Goal: Information Seeking & Learning: Learn about a topic

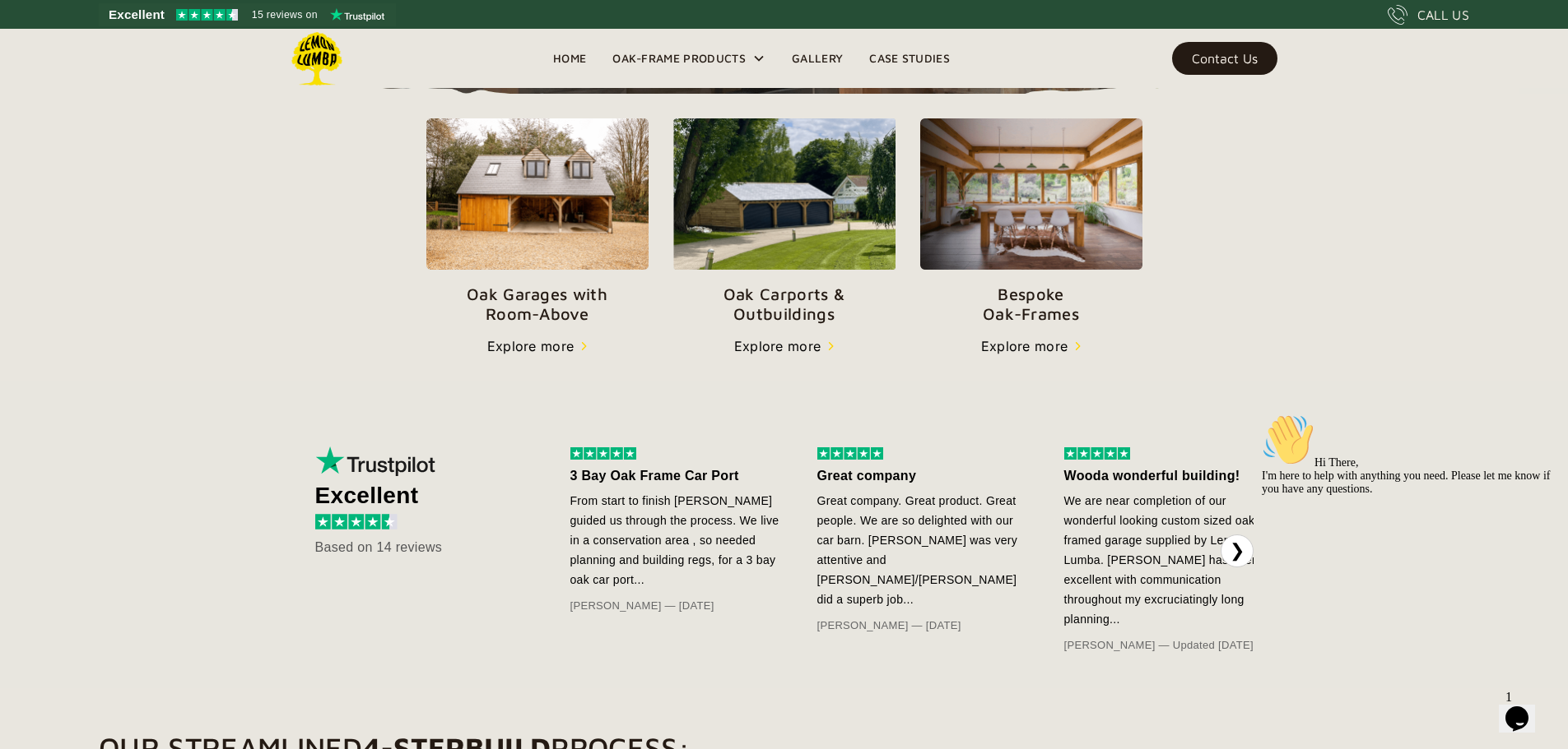
scroll to position [575, 0]
click at [426, 323] on p "Oak Garages with   Room-Above" at bounding box center [538, 303] width 222 height 39
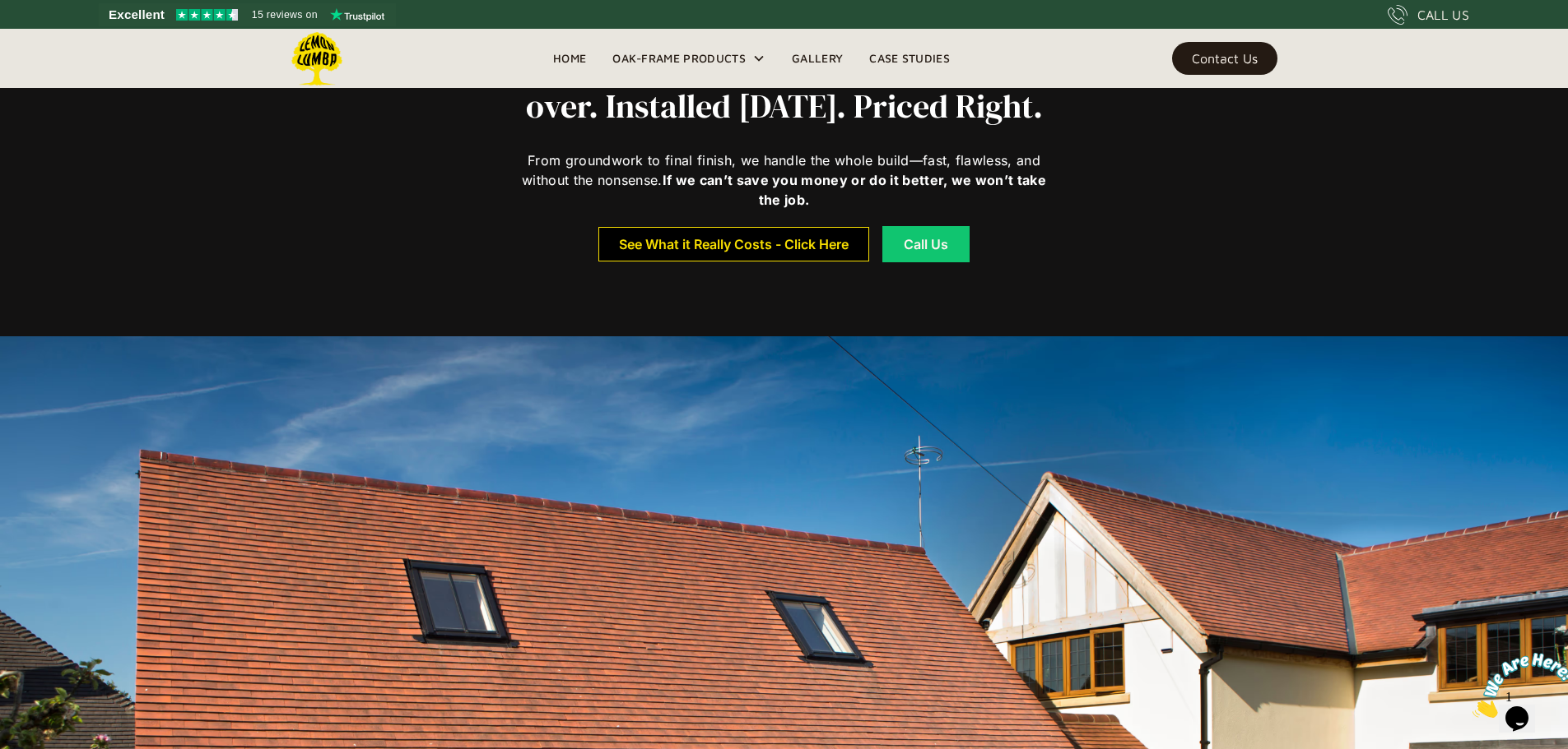
scroll to position [751, 0]
click at [757, 251] on div "See What it Really Costs - Click Here" at bounding box center [733, 245] width 229 height 12
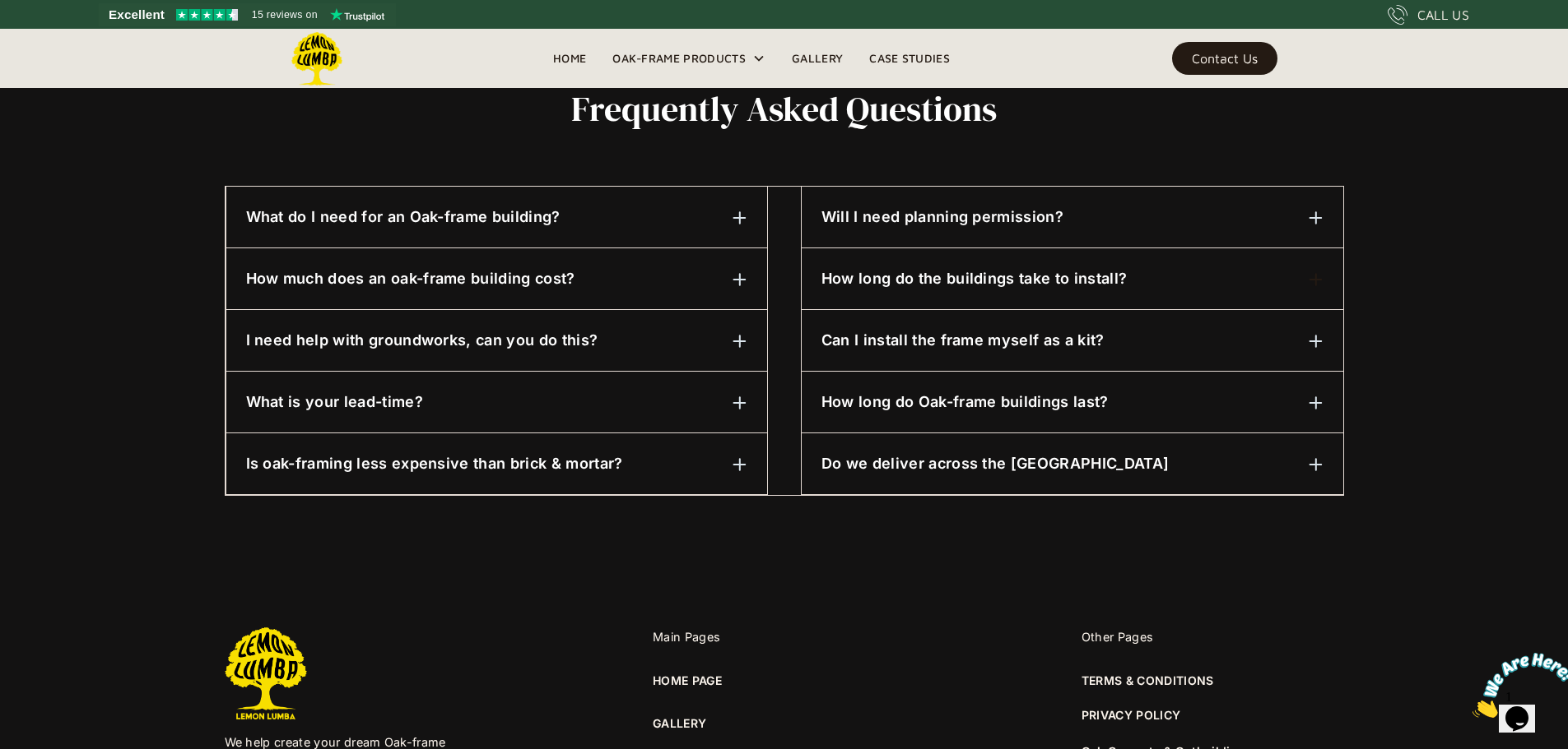
scroll to position [806, 0]
click at [743, 278] on img at bounding box center [740, 278] width 15 height 15
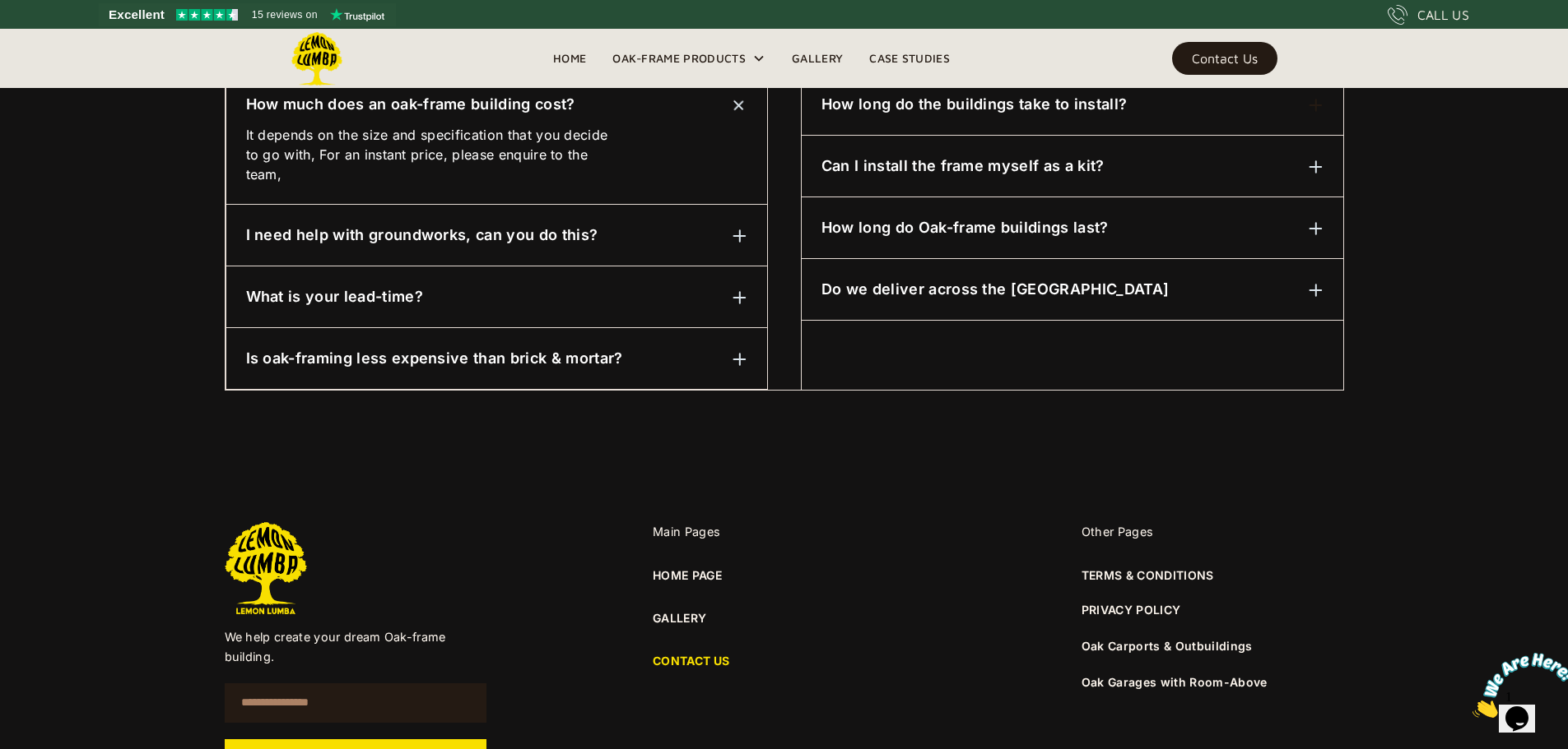
scroll to position [979, 0]
click at [743, 228] on div at bounding box center [740, 236] width 15 height 20
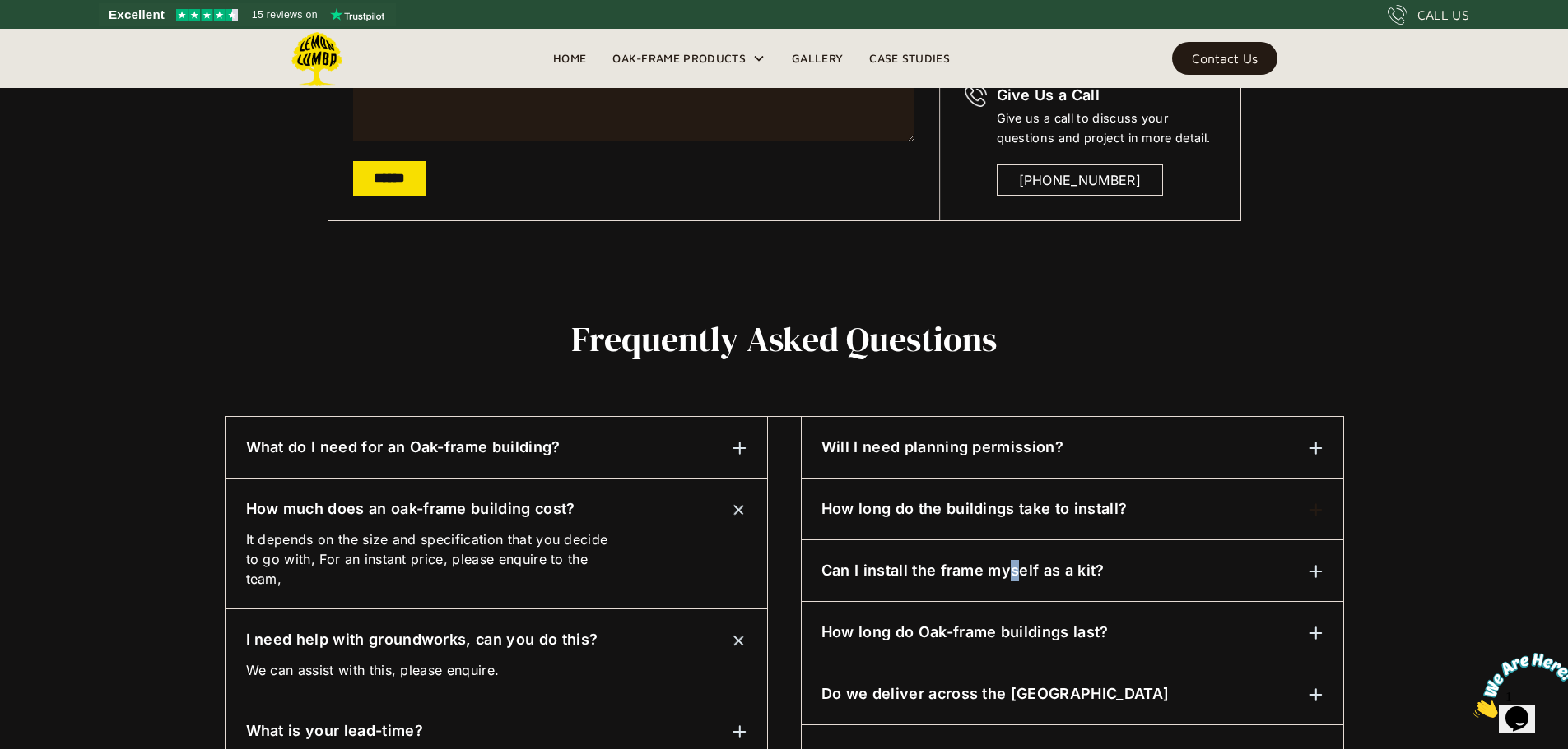
click at [1013, 577] on h6 "Can I install the frame myself as a kit?" at bounding box center [963, 571] width 283 height 21
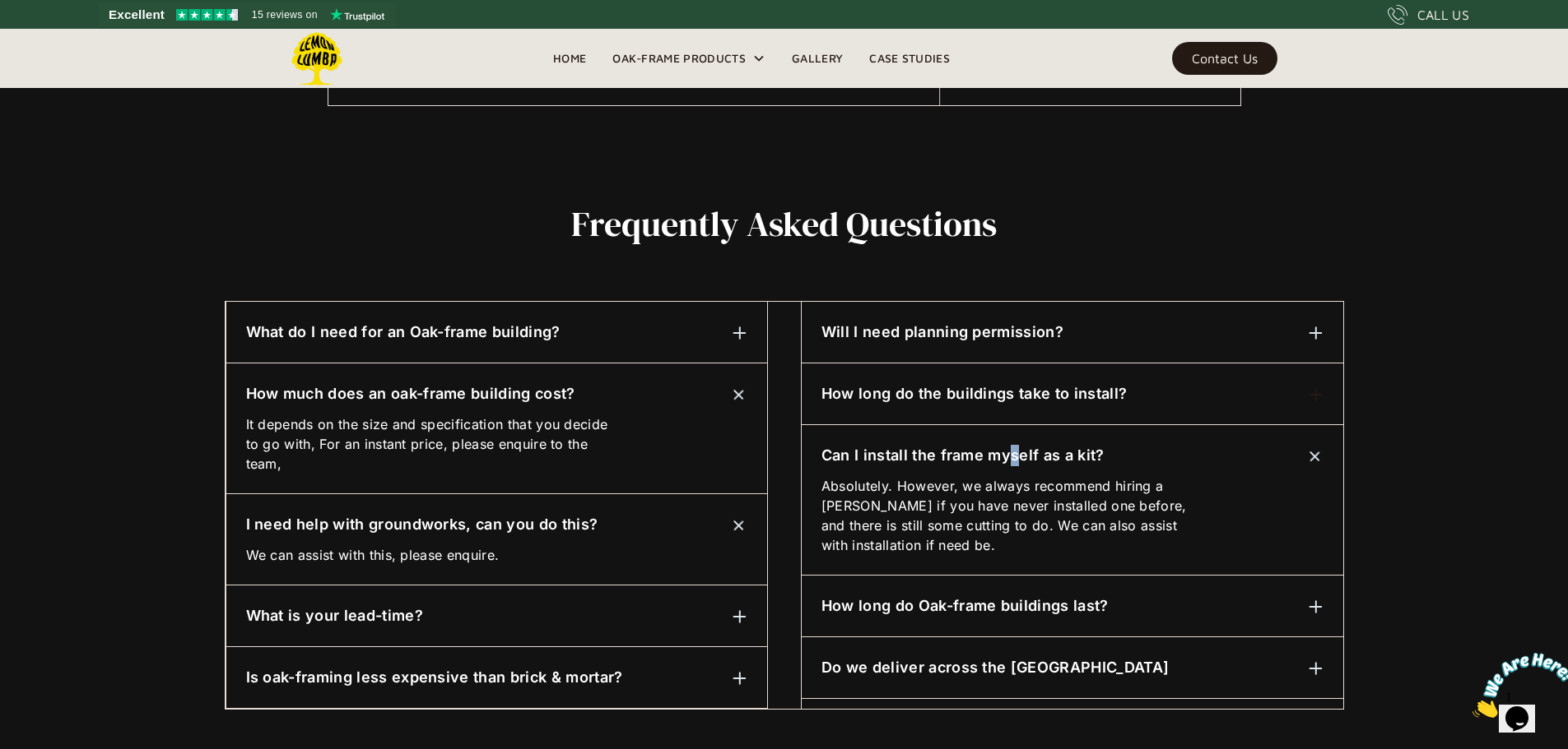
scroll to position [690, 0]
click at [1009, 600] on h6 "How long do Oak-frame buildings last?" at bounding box center [965, 606] width 287 height 21
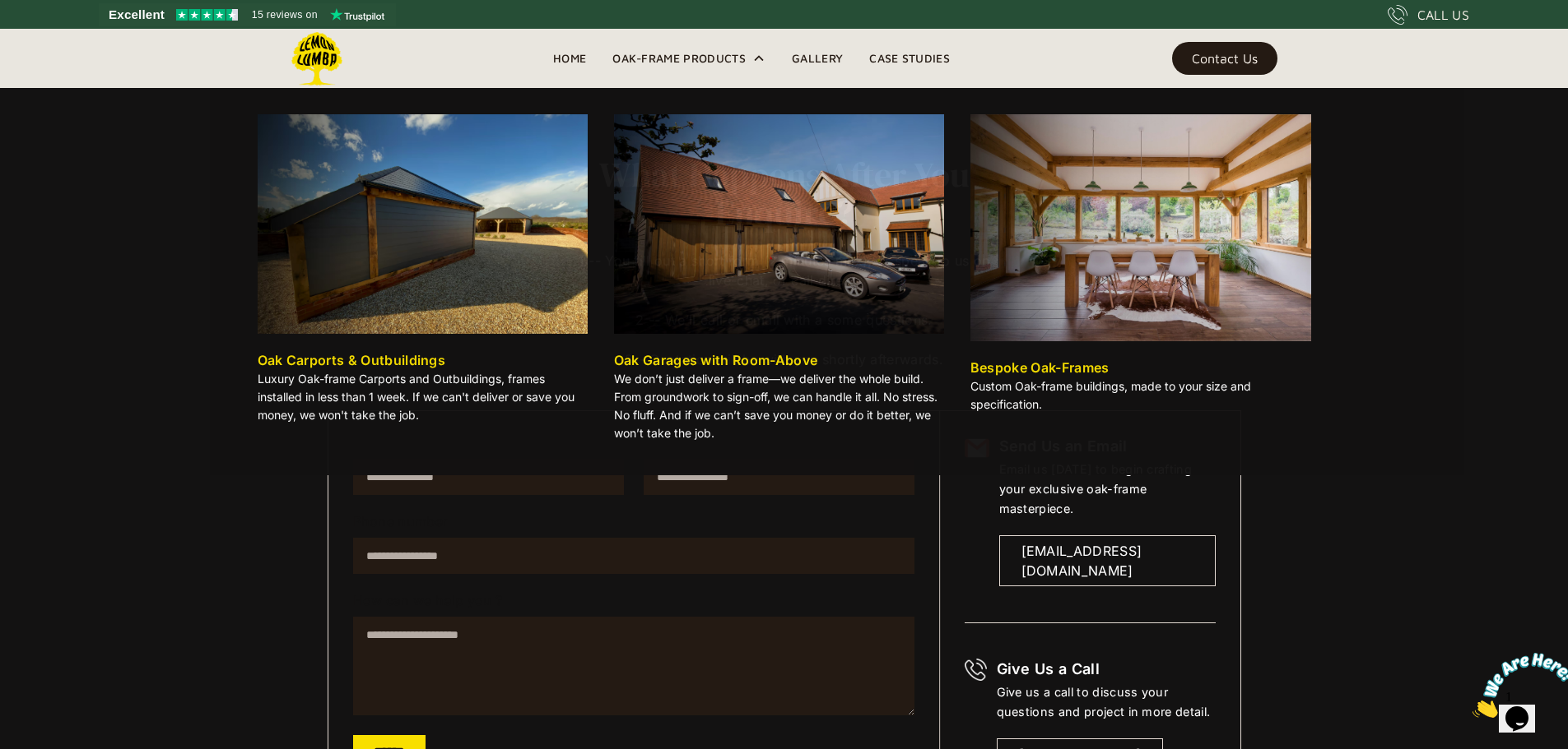
scroll to position [0, 0]
click at [688, 191] on img at bounding box center [779, 223] width 330 height 219
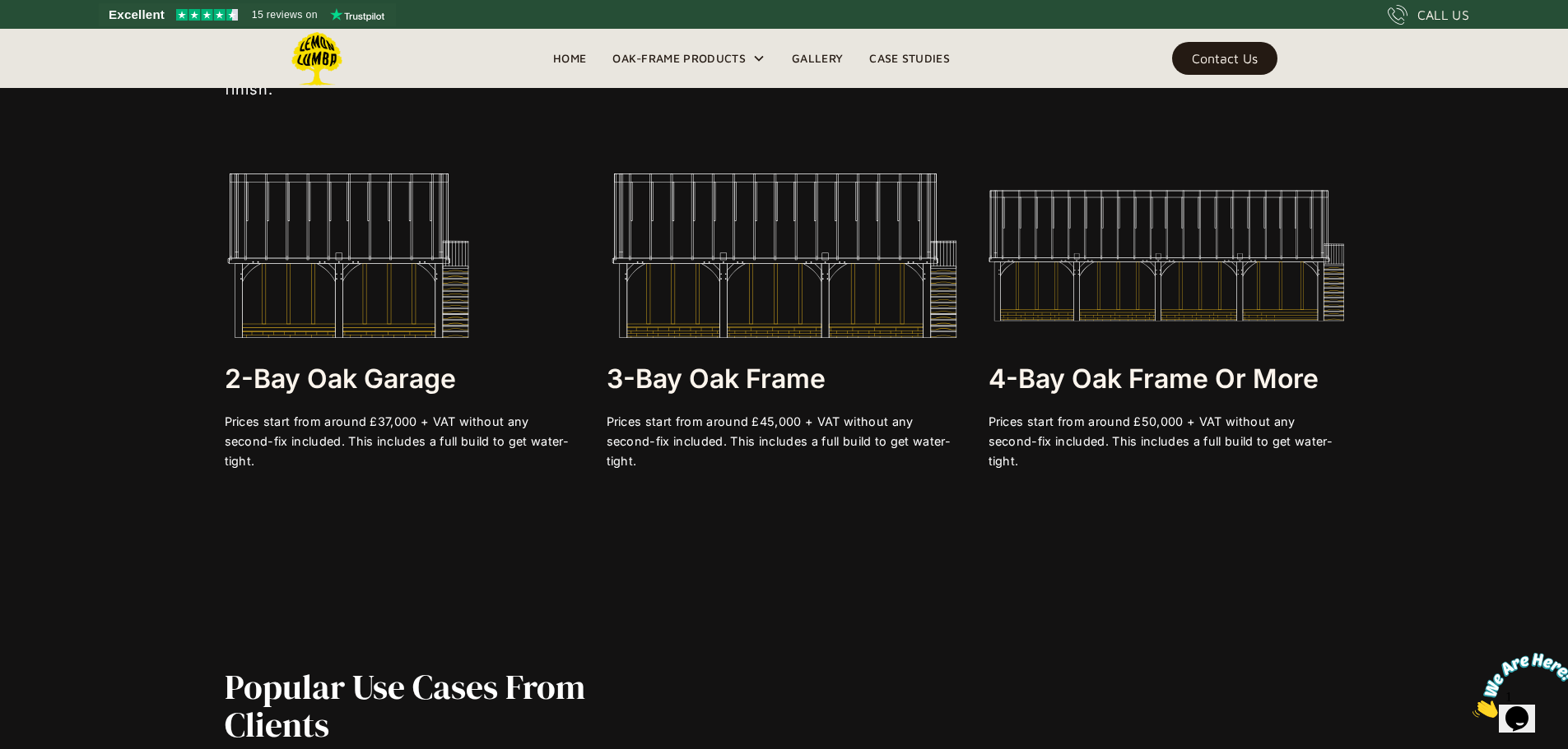
scroll to position [3397, 0]
click at [702, 305] on img at bounding box center [784, 255] width 355 height 165
click at [691, 448] on div "Prices start from around £45,000 + VAT without any second-fix included. This in…" at bounding box center [784, 441] width 355 height 59
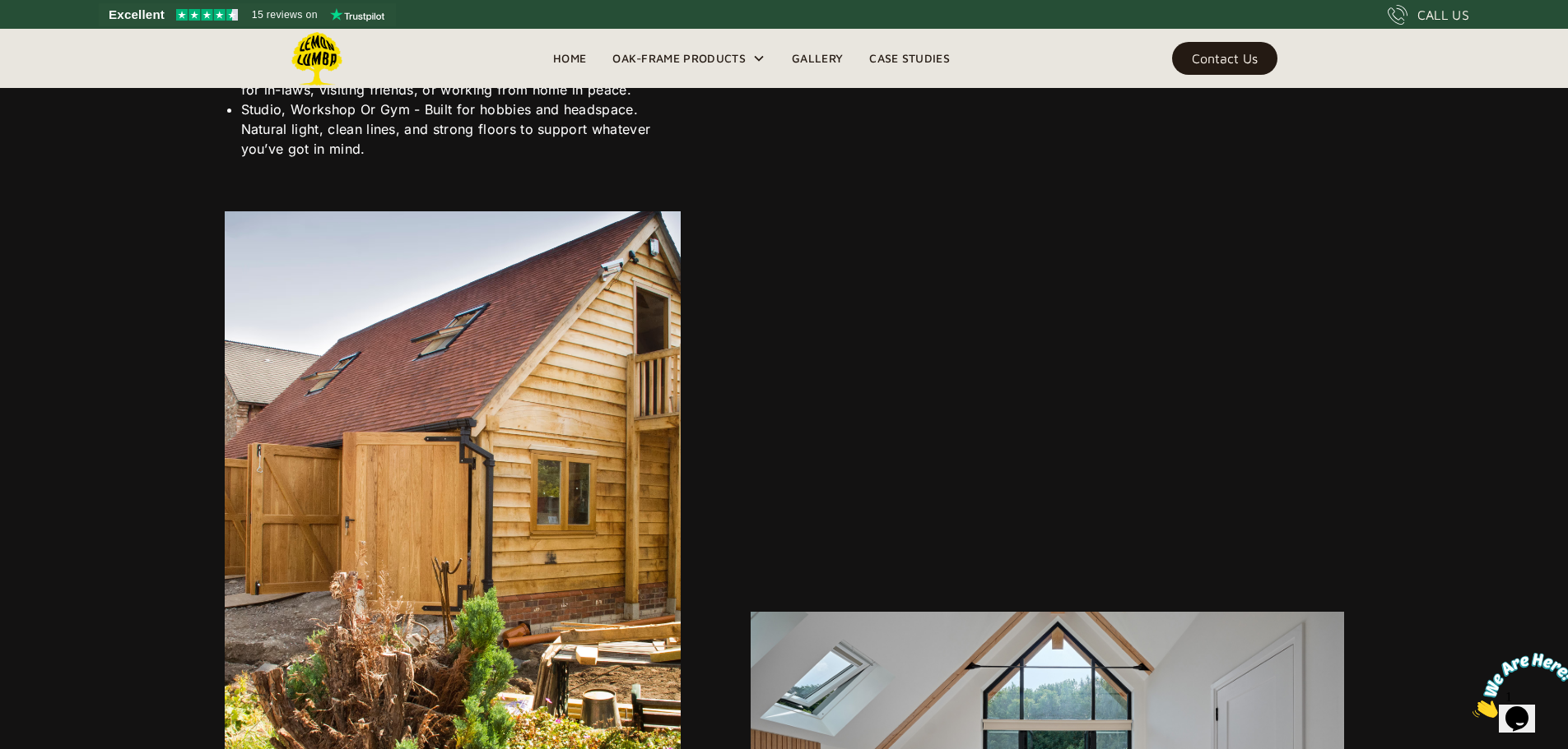
scroll to position [4145, 0]
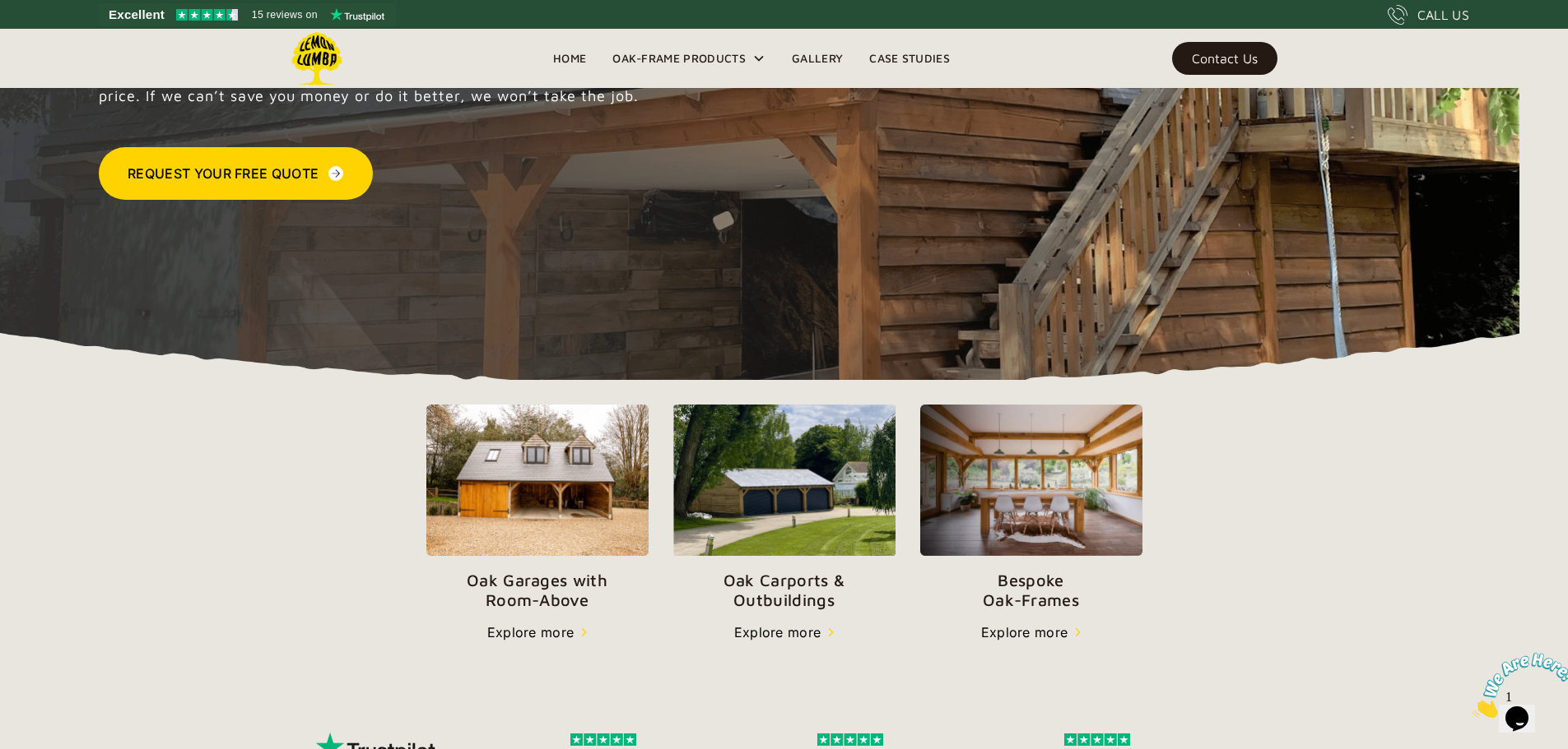
scroll to position [288, 0]
